Goal: Download file/media

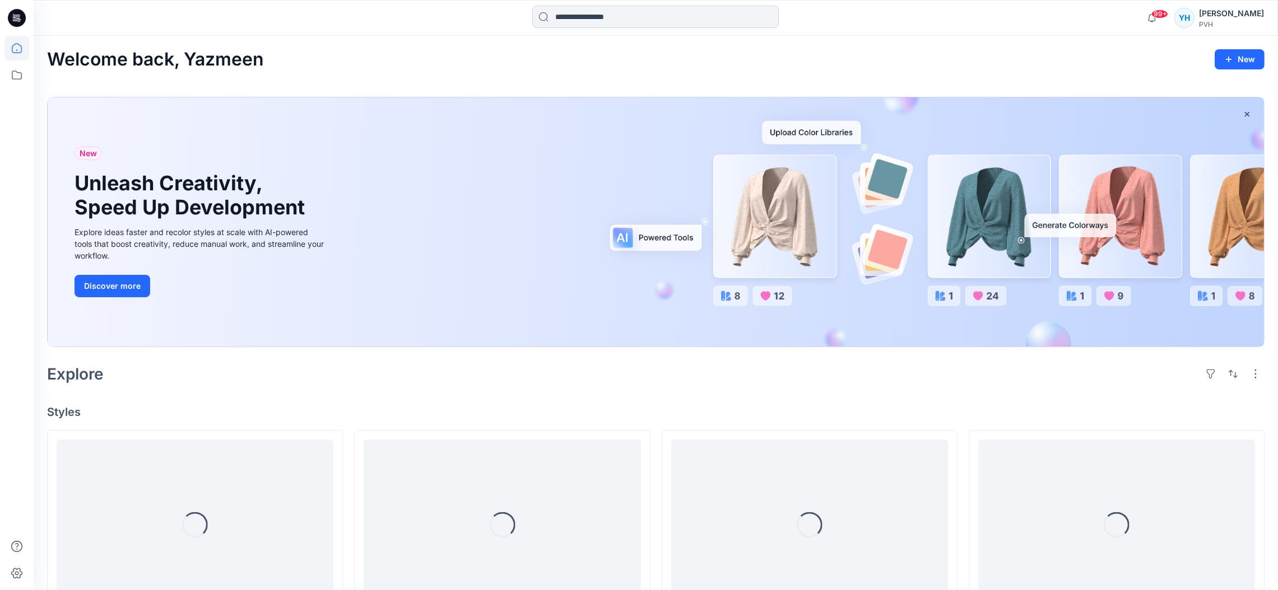
click at [624, 20] on input at bounding box center [655, 17] width 246 height 22
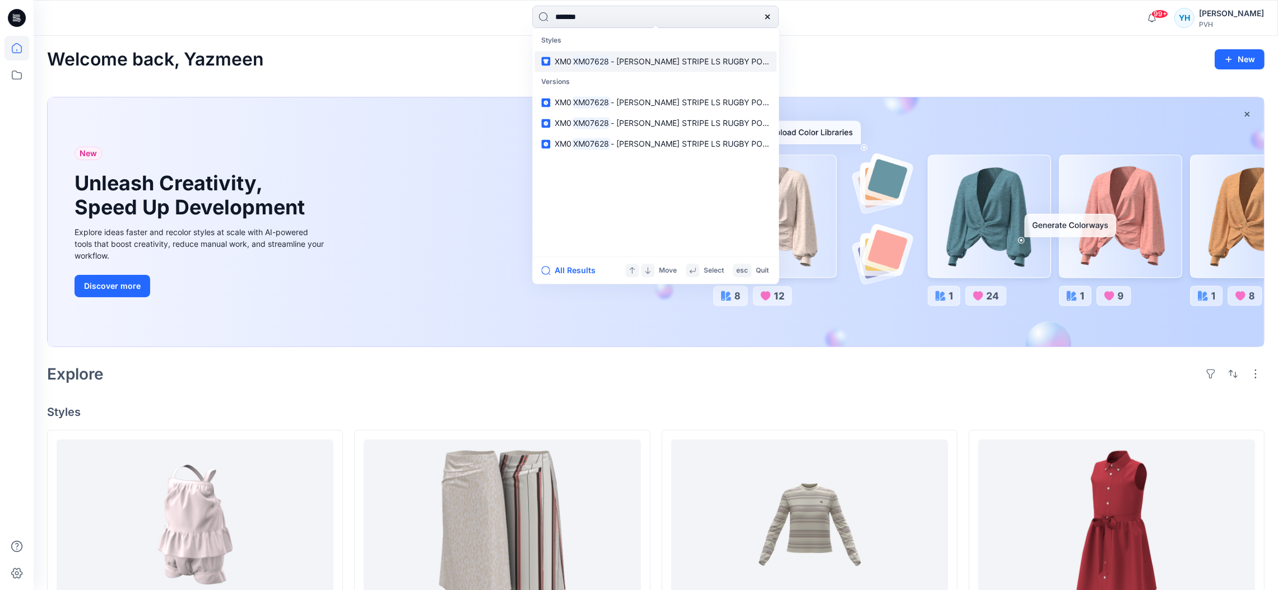
type input "*******"
click at [639, 62] on span "- [PERSON_NAME] STRIPE LS RUGBY POLO" at bounding box center [691, 62] width 162 height 10
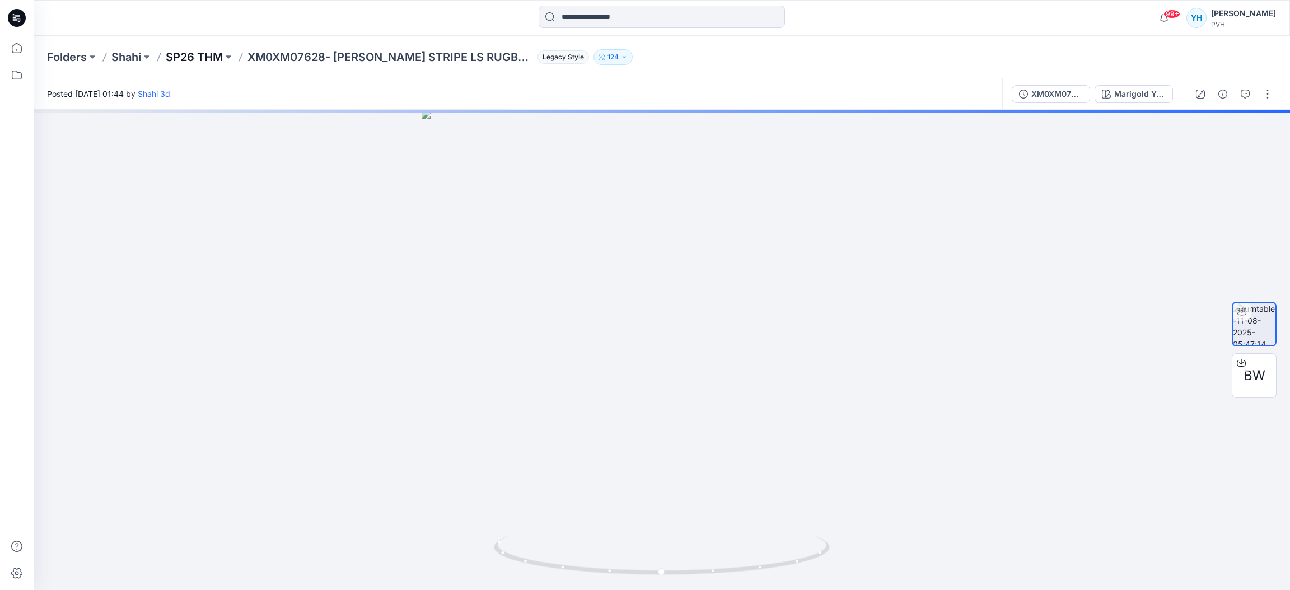
click at [207, 62] on p "SP26 THM" at bounding box center [194, 57] width 57 height 16
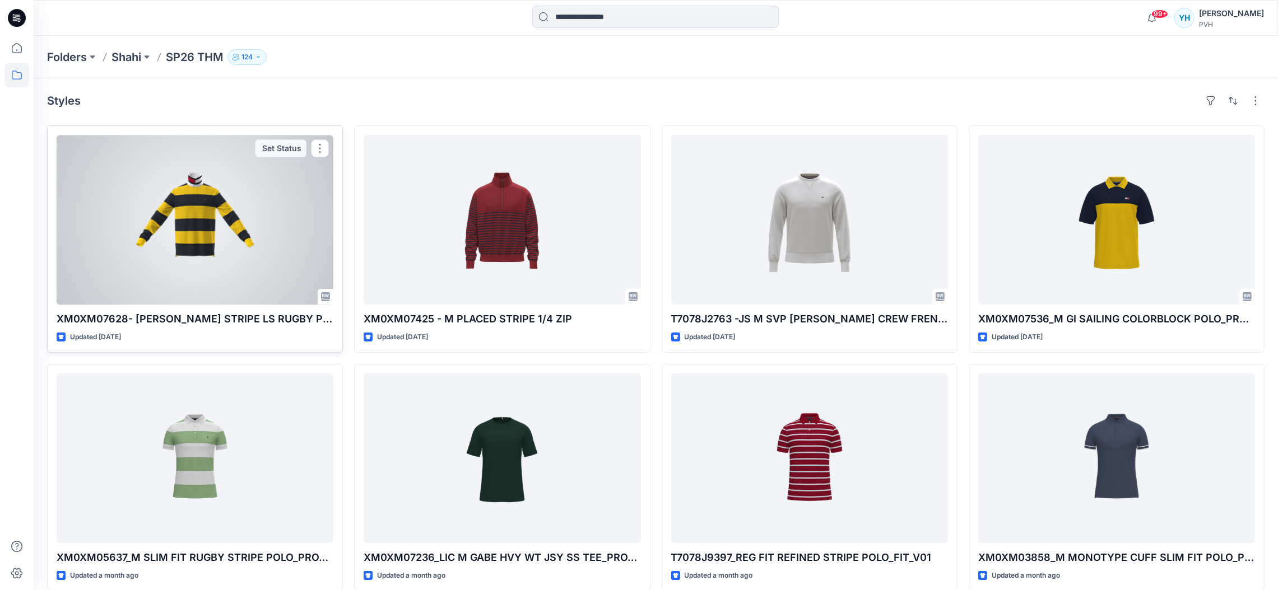
click at [234, 220] on div at bounding box center [195, 220] width 277 height 170
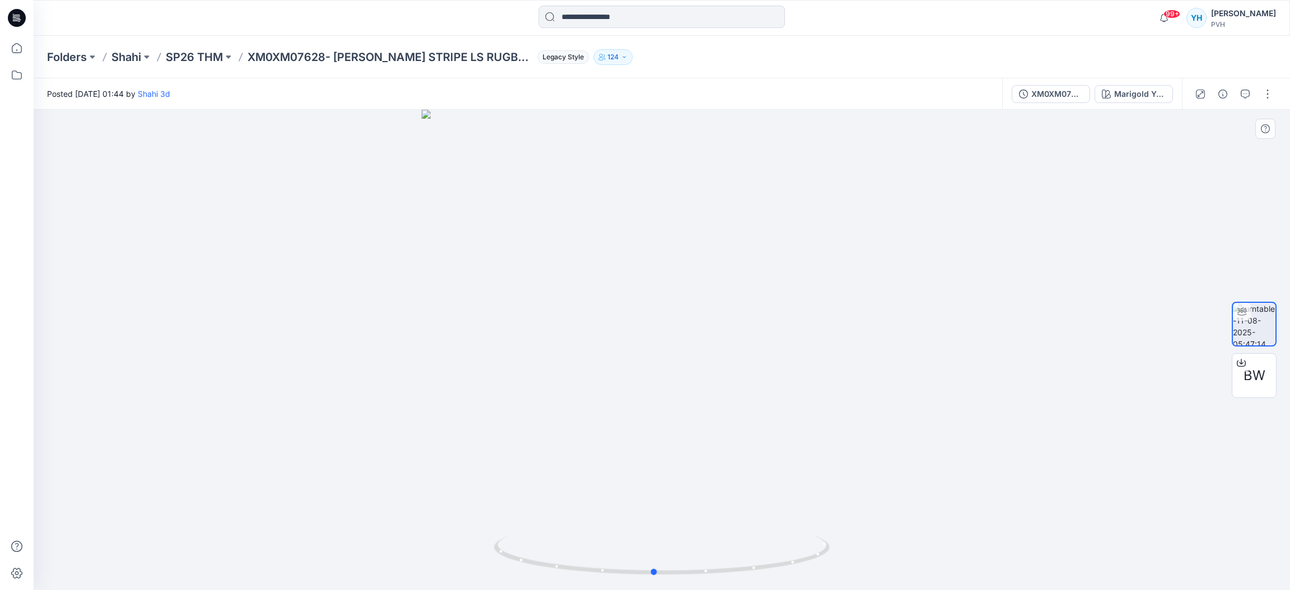
drag, startPoint x: 883, startPoint y: 338, endPoint x: 873, endPoint y: 333, distance: 12.0
click at [875, 333] on div at bounding box center [662, 350] width 1257 height 481
click at [206, 59] on p "SP26 THM" at bounding box center [194, 57] width 57 height 16
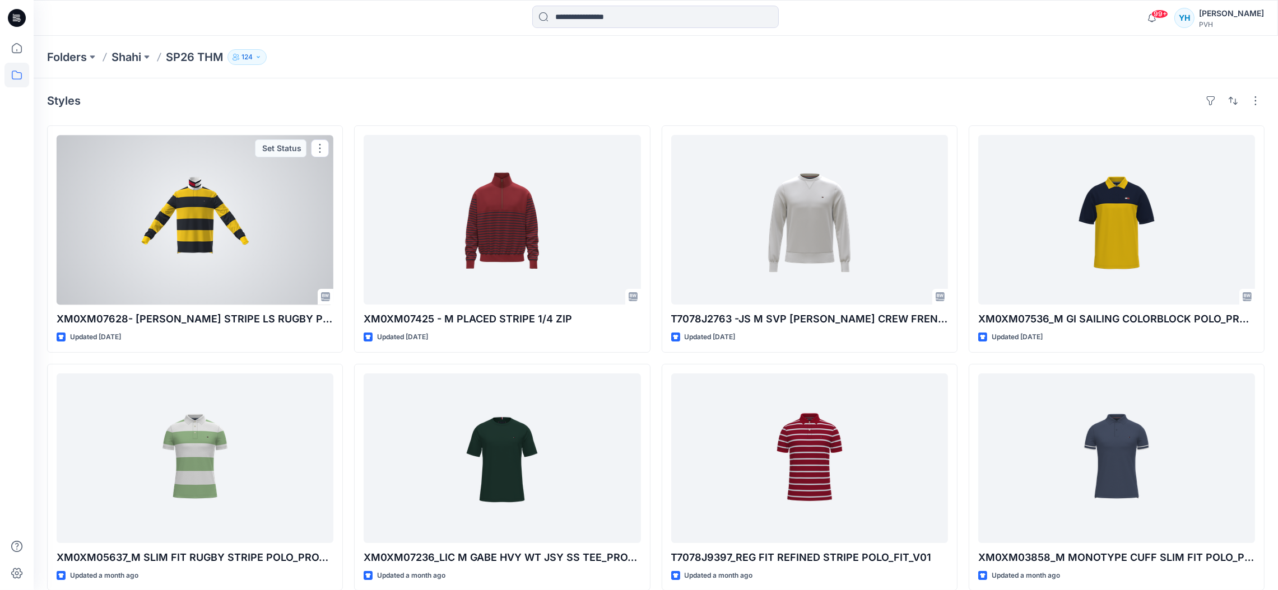
click at [220, 220] on div at bounding box center [195, 220] width 277 height 170
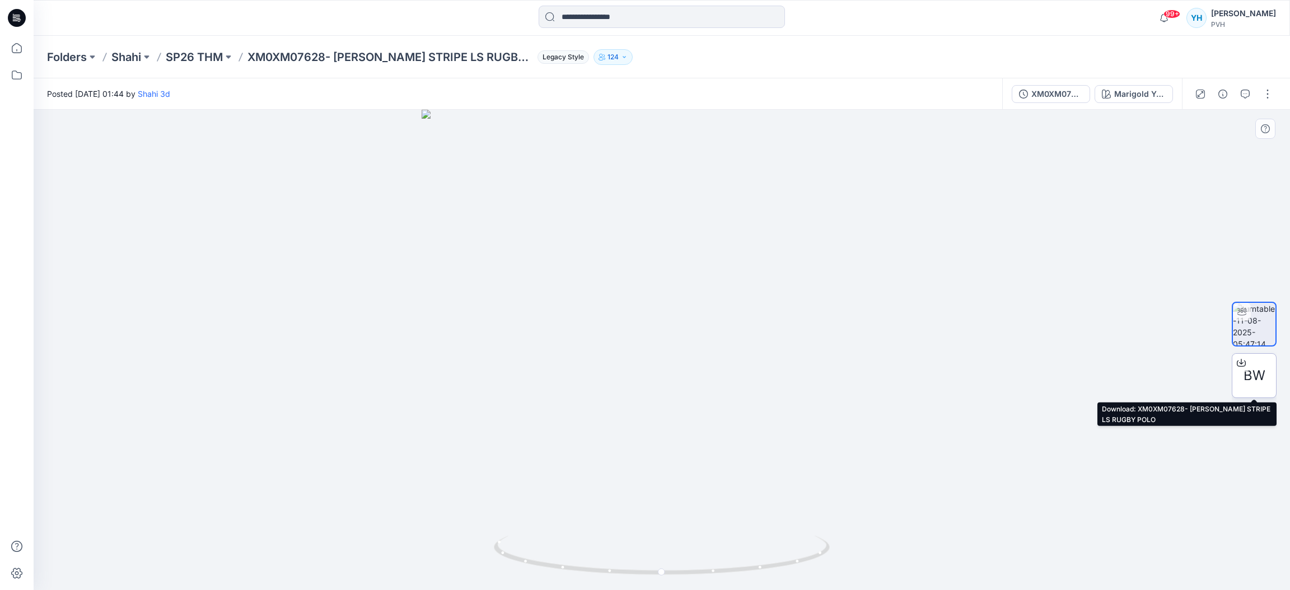
click at [1252, 365] on div "BW" at bounding box center [1254, 375] width 45 height 45
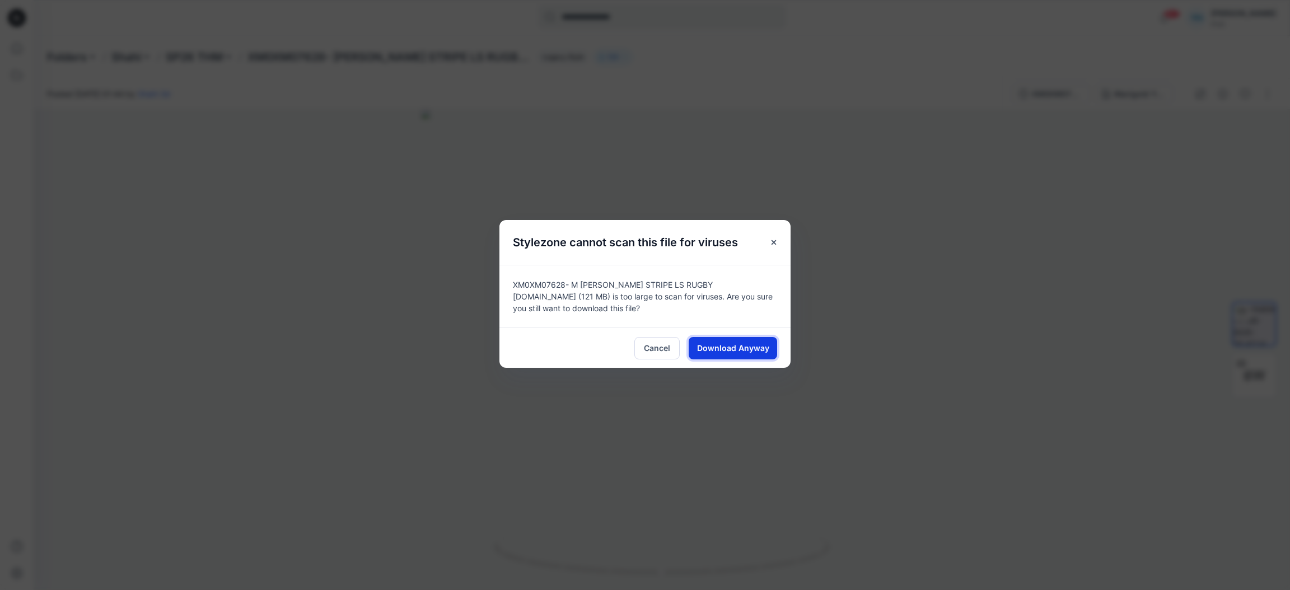
click at [715, 345] on span "Download Anyway" at bounding box center [733, 348] width 72 height 12
